Goal: Navigation & Orientation: Find specific page/section

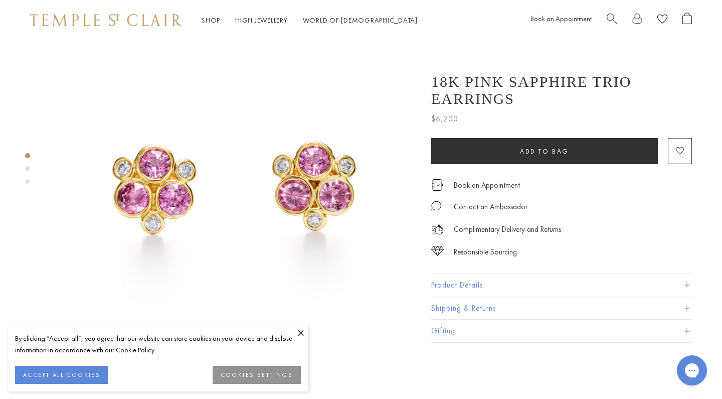
scroll to position [147, 0]
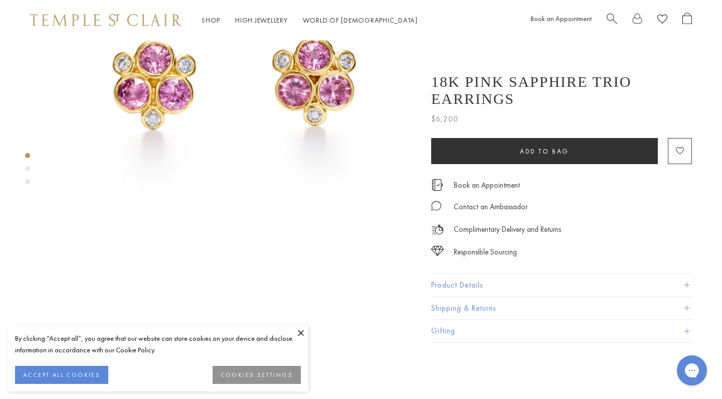
click at [491, 274] on button "Product Details" at bounding box center [561, 285] width 261 height 23
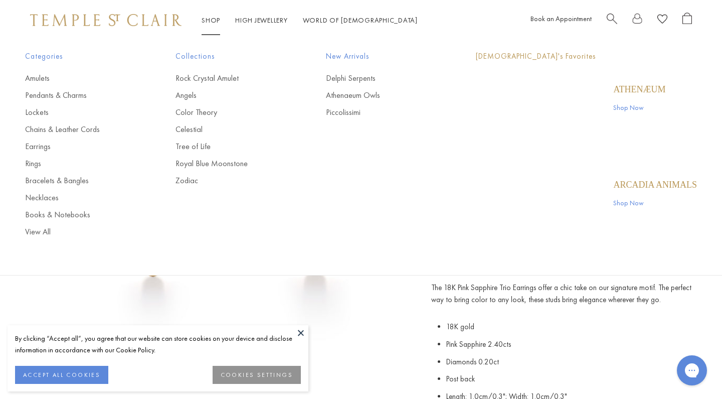
scroll to position [0, 0]
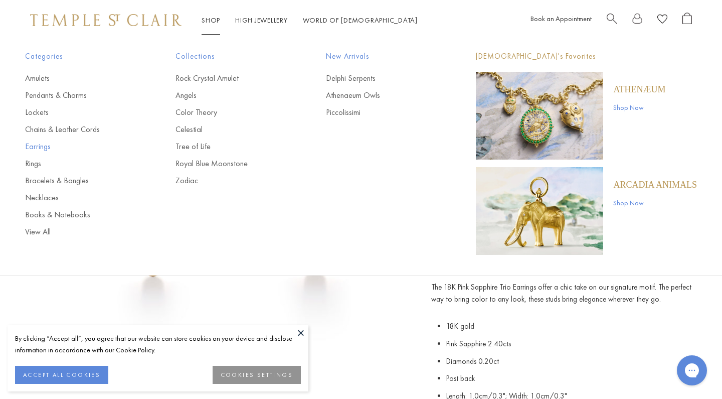
click at [45, 146] on link "Earrings" at bounding box center [80, 146] width 110 height 11
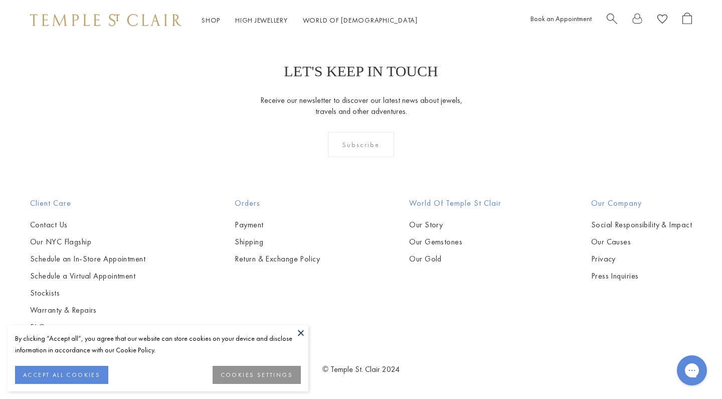
scroll to position [2872, 0]
click at [303, 332] on button at bounding box center [300, 332] width 15 height 15
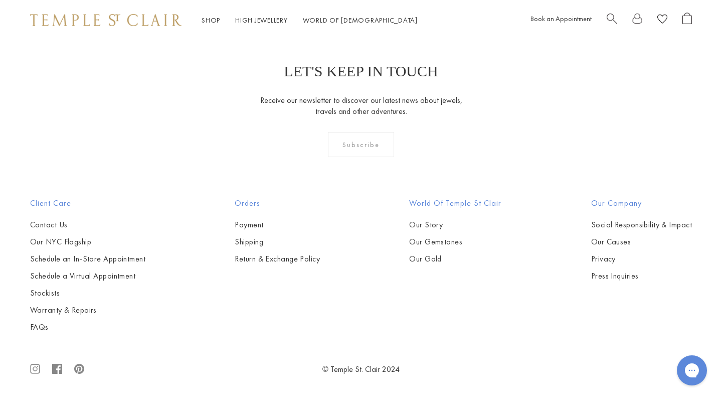
scroll to position [4874, 0]
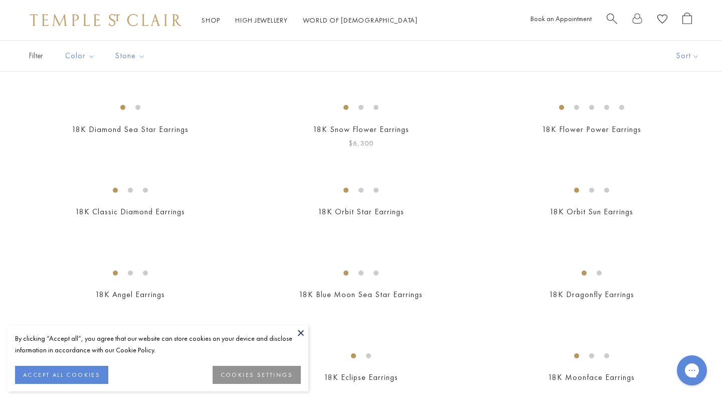
scroll to position [67, 0]
click at [302, 331] on button at bounding box center [300, 332] width 15 height 15
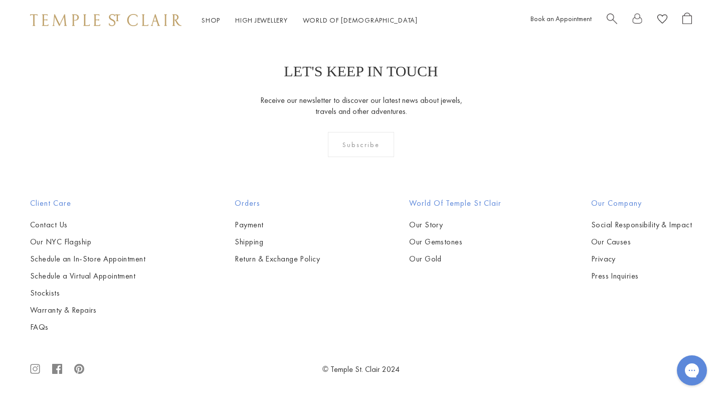
scroll to position [4697, 0]
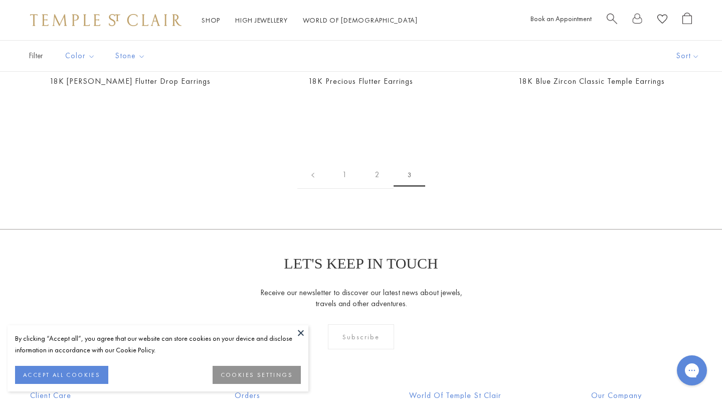
scroll to position [362, 0]
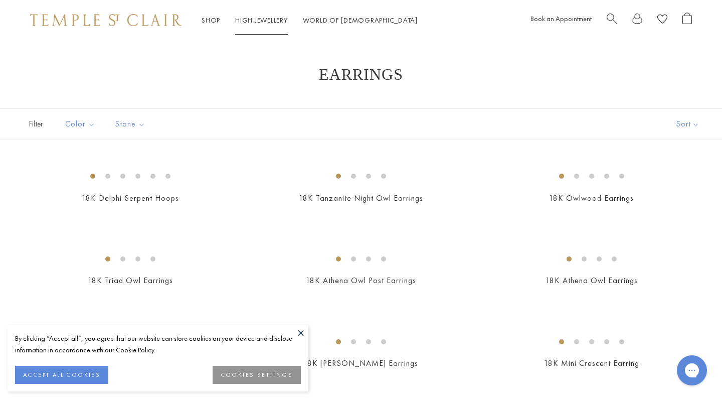
click at [267, 24] on link "High Jewellery High Jewellery" at bounding box center [261, 20] width 53 height 9
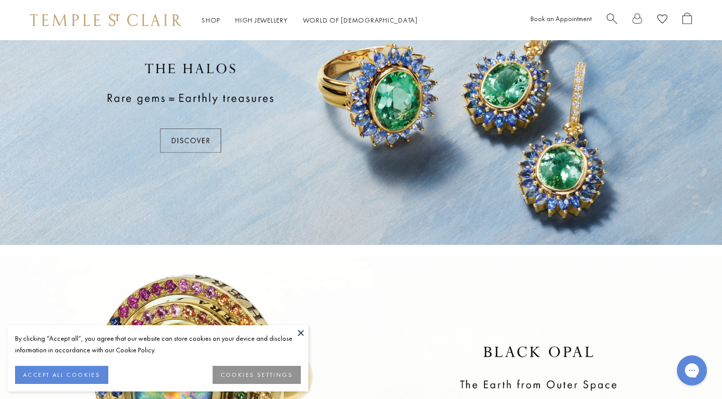
scroll to position [17, 0]
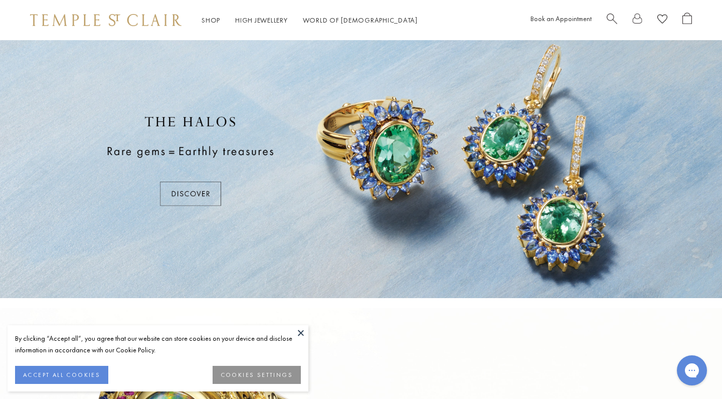
click at [303, 331] on button at bounding box center [300, 332] width 15 height 15
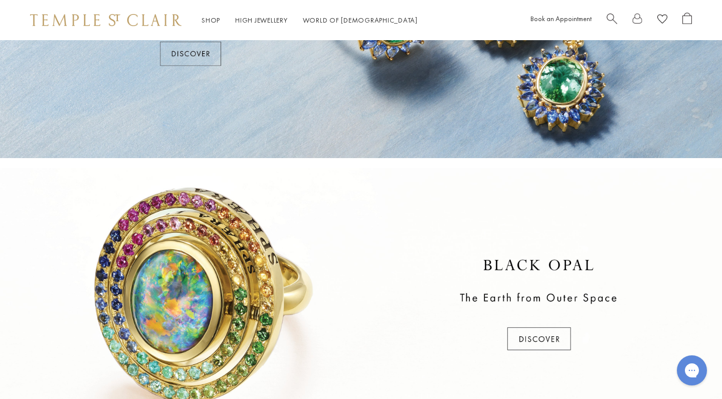
scroll to position [139, 0]
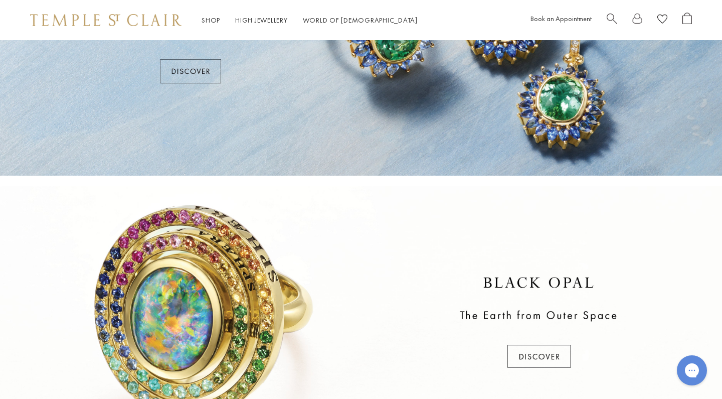
click at [545, 347] on div at bounding box center [361, 323] width 722 height 274
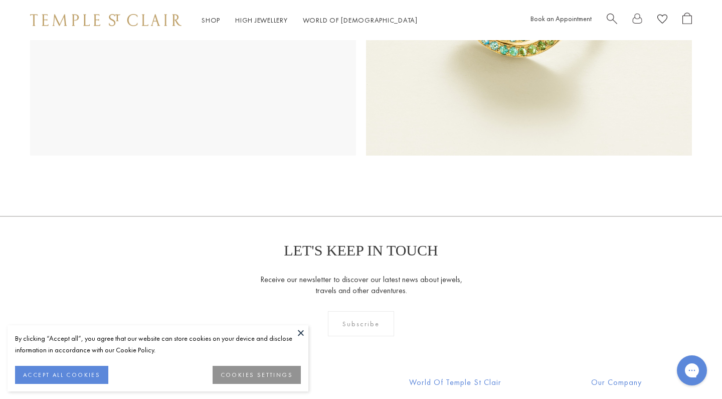
scroll to position [656, 0]
